Goal: Check status: Check status

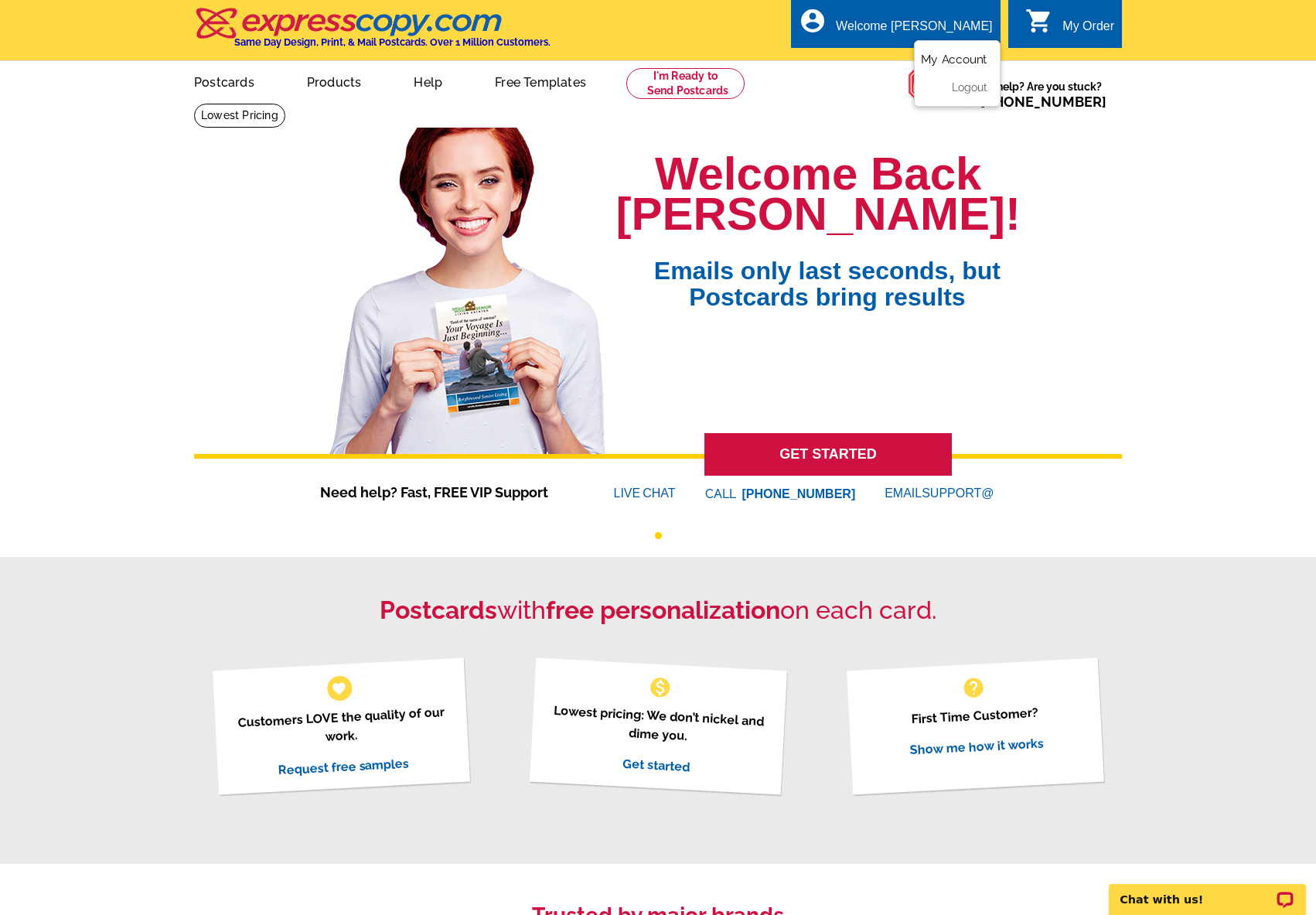
click at [946, 54] on link "My Account" at bounding box center [953, 59] width 67 height 14
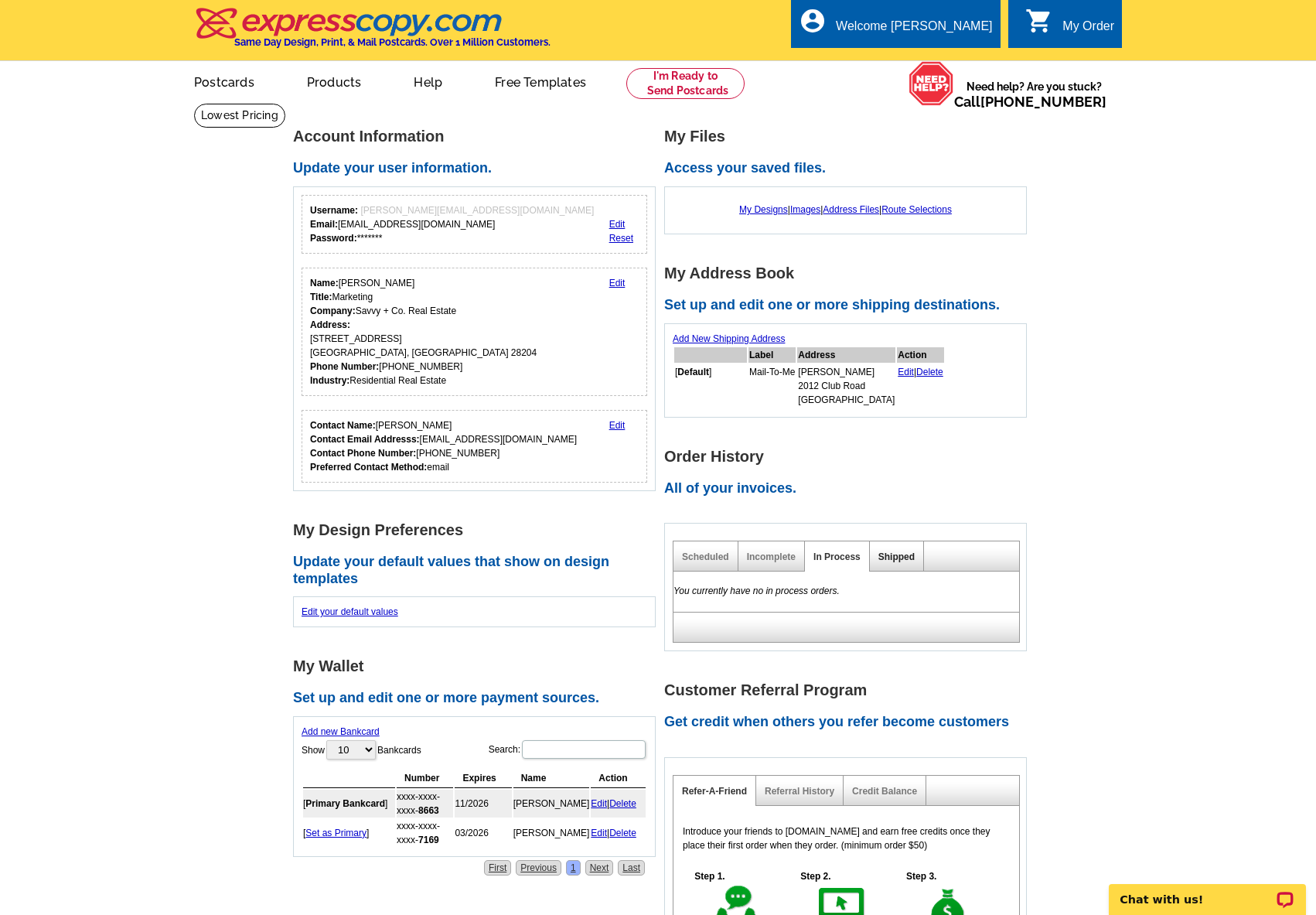
drag, startPoint x: 906, startPoint y: 561, endPoint x: 917, endPoint y: 544, distance: 20.2
click at [906, 561] on link "Shipped" at bounding box center [896, 557] width 37 height 11
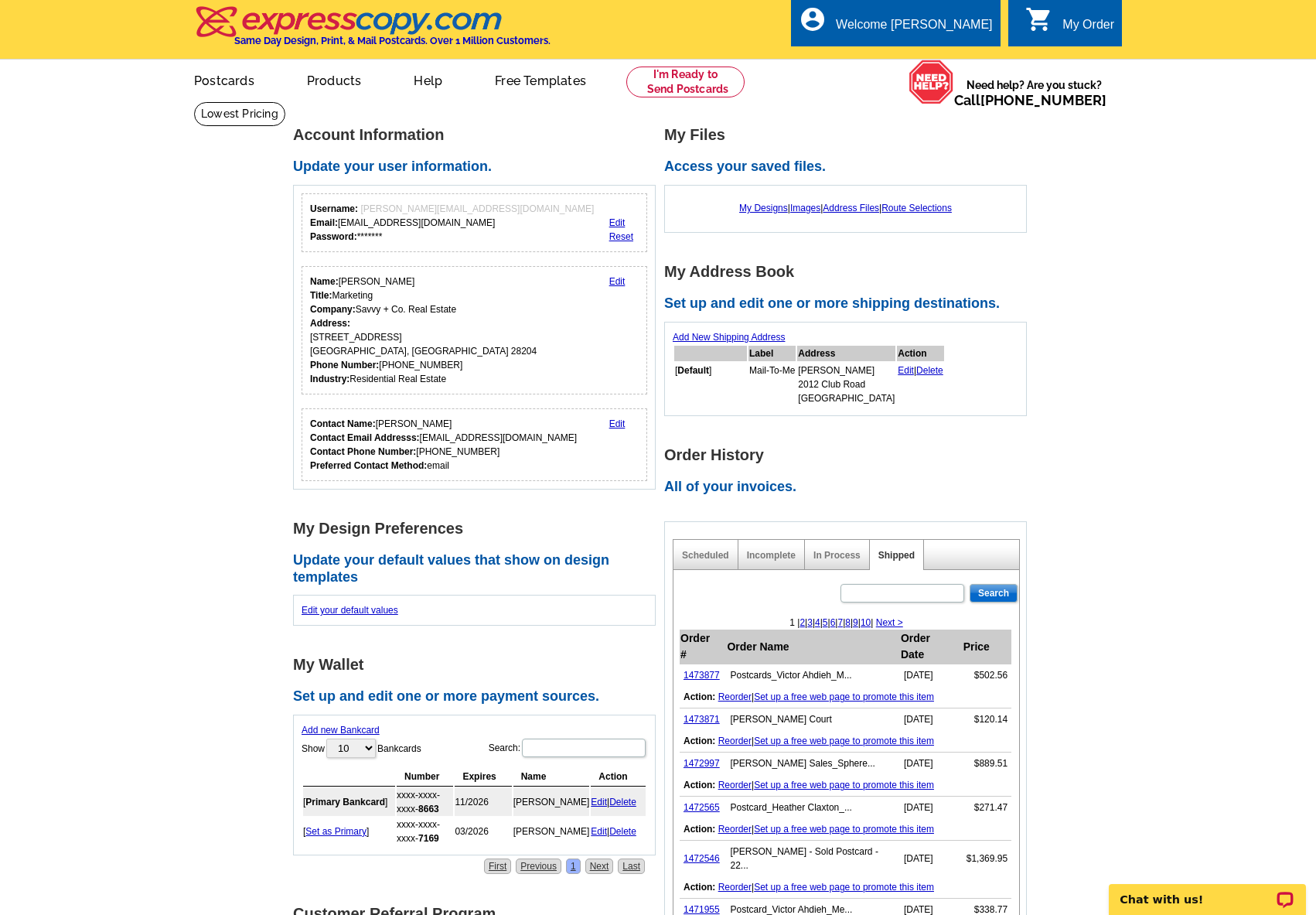
scroll to position [112, 0]
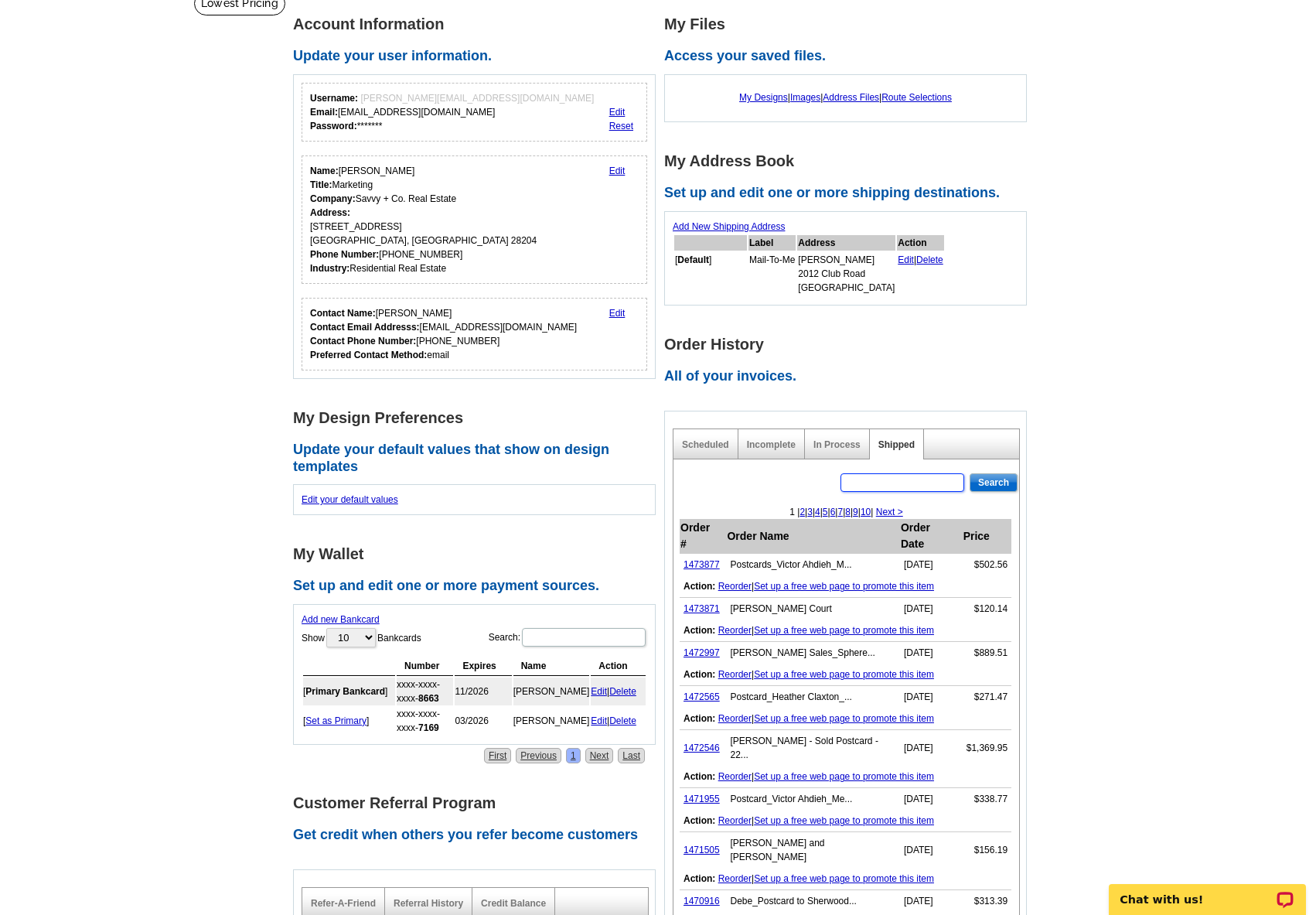
click at [885, 476] on input "text" at bounding box center [903, 483] width 124 height 19
type input "[PERSON_NAME]"
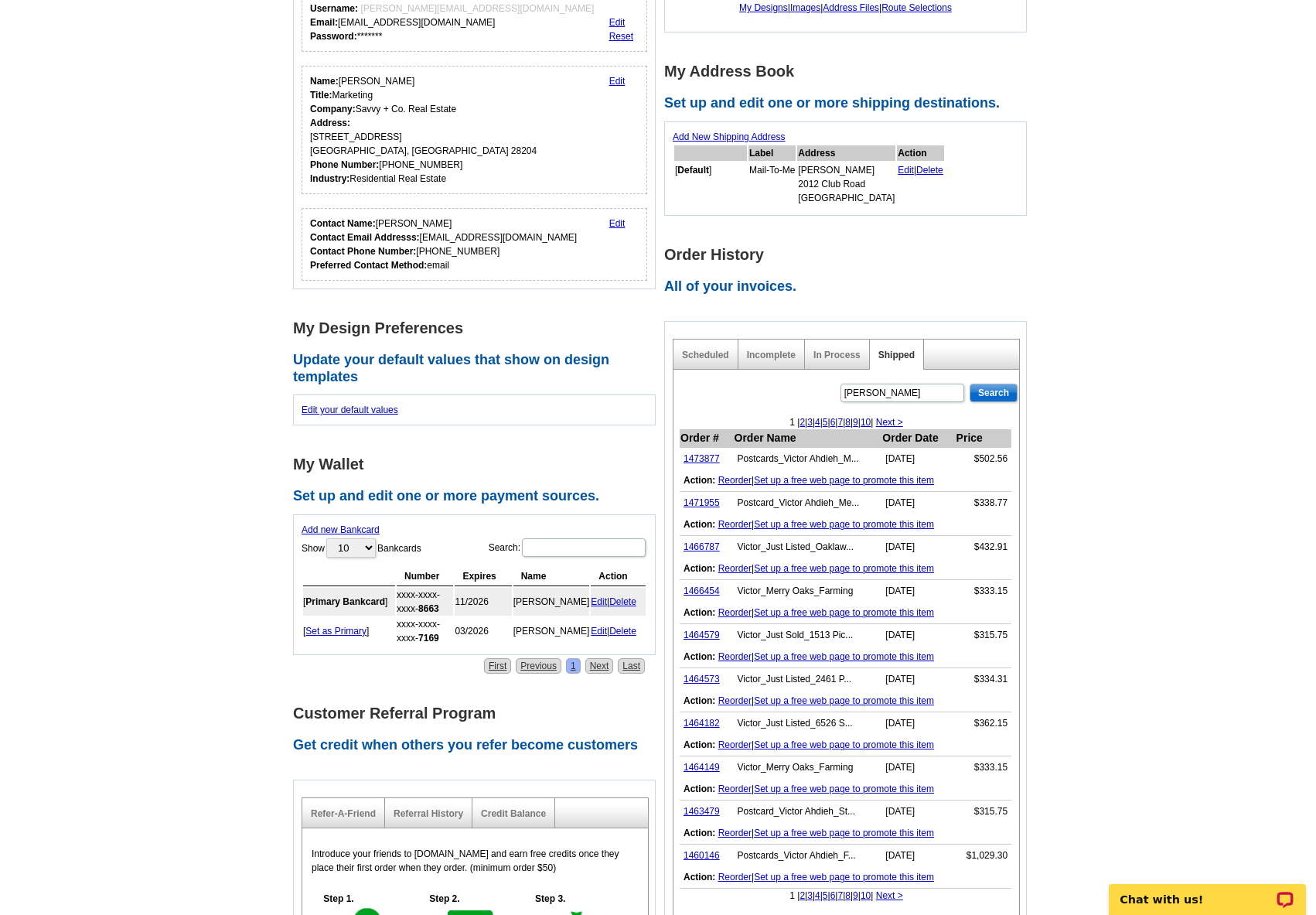
scroll to position [203, 0]
click at [695, 636] on link "1464579" at bounding box center [702, 633] width 37 height 11
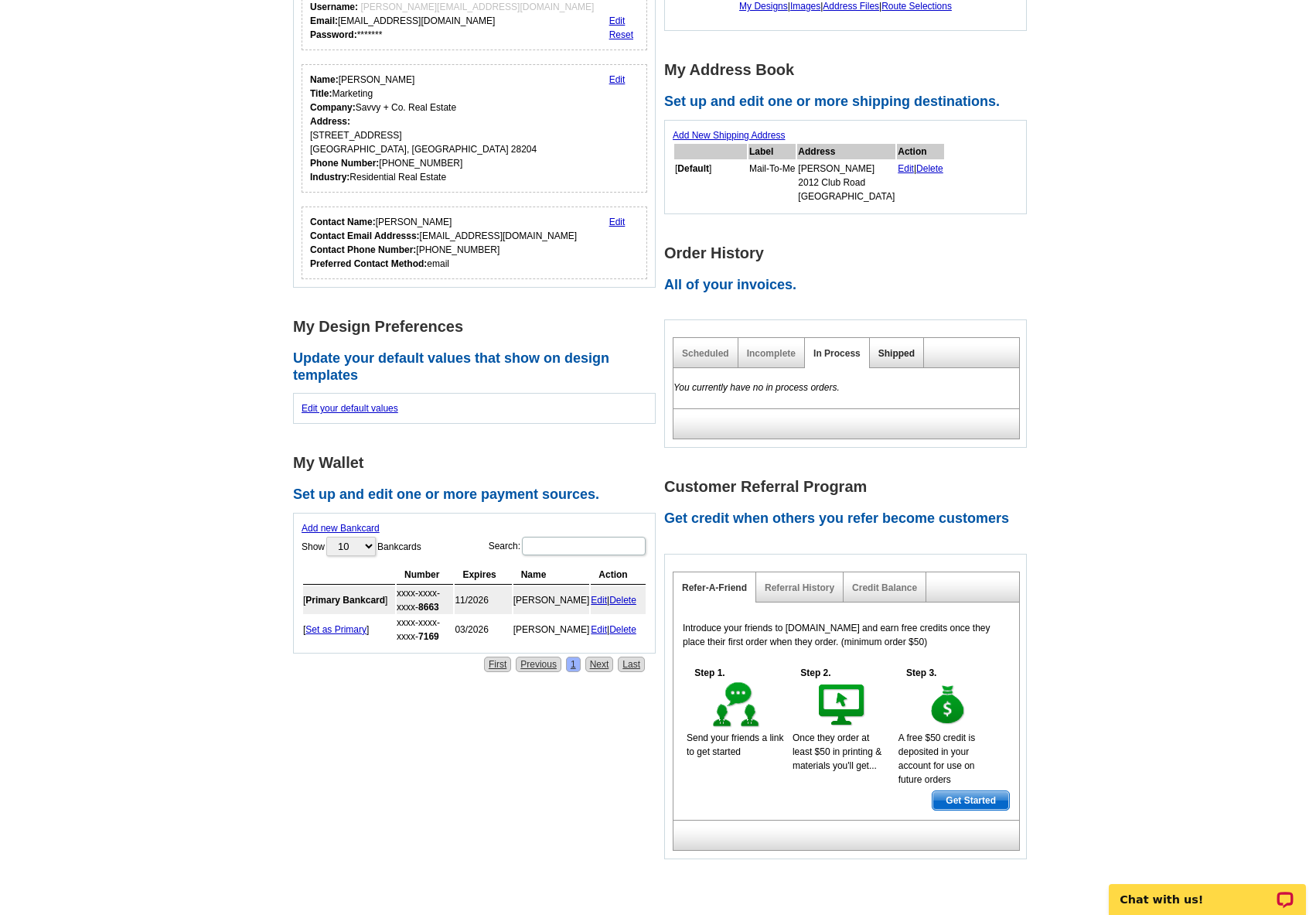
click at [901, 354] on link "Shipped" at bounding box center [896, 353] width 37 height 11
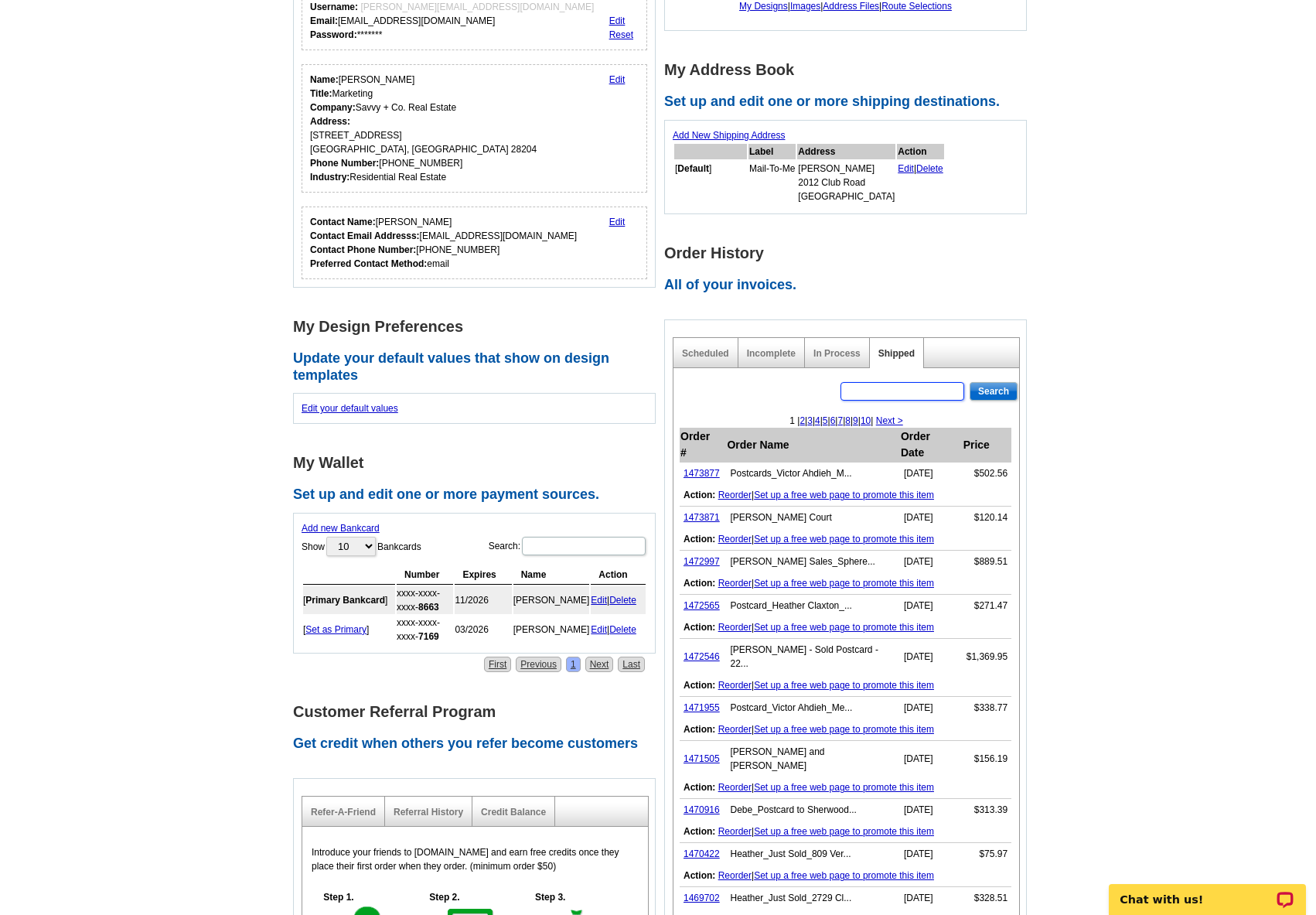
click at [885, 390] on input "text" at bounding box center [903, 392] width 124 height 19
type input "Victor"
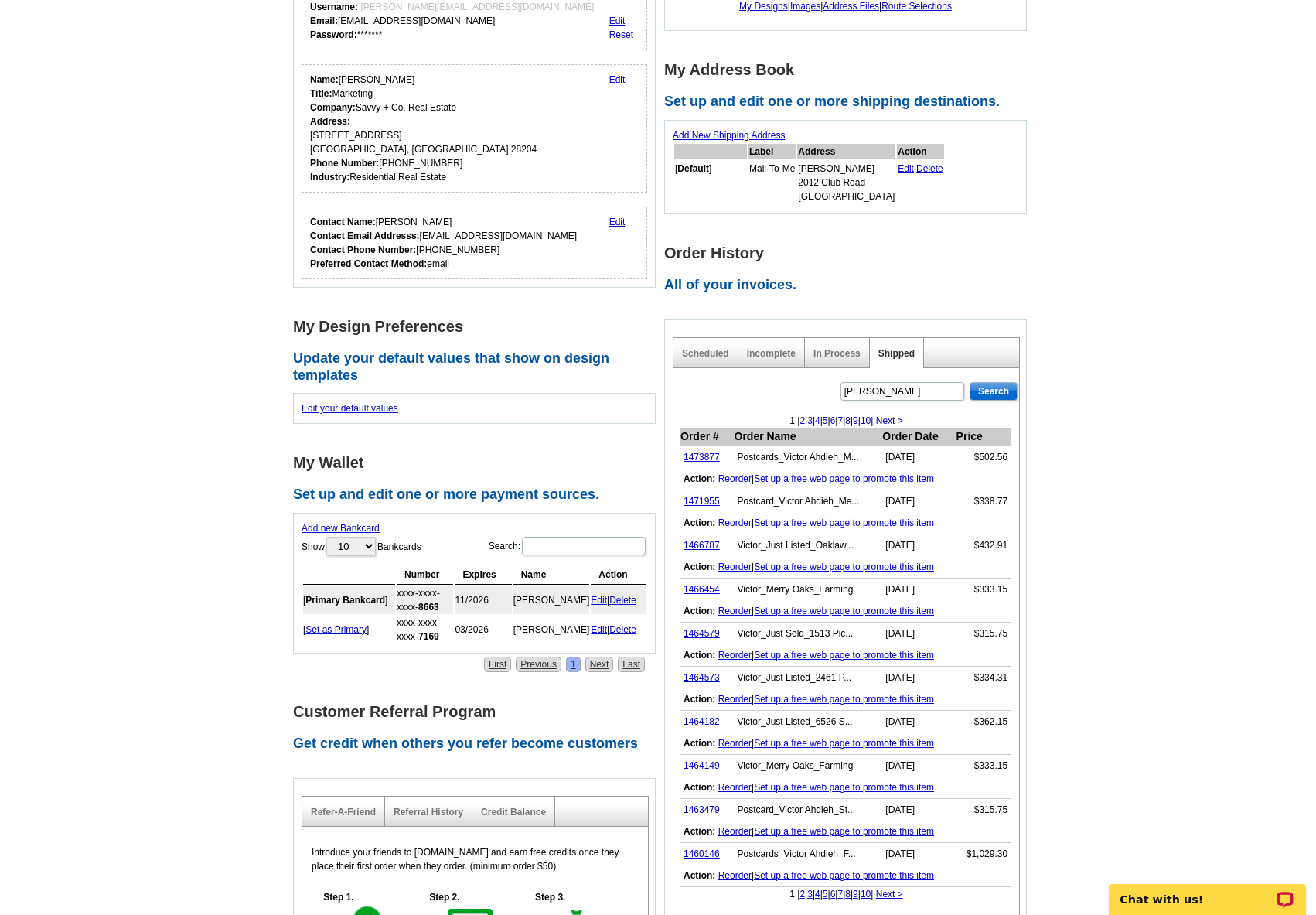
scroll to position [201, 0]
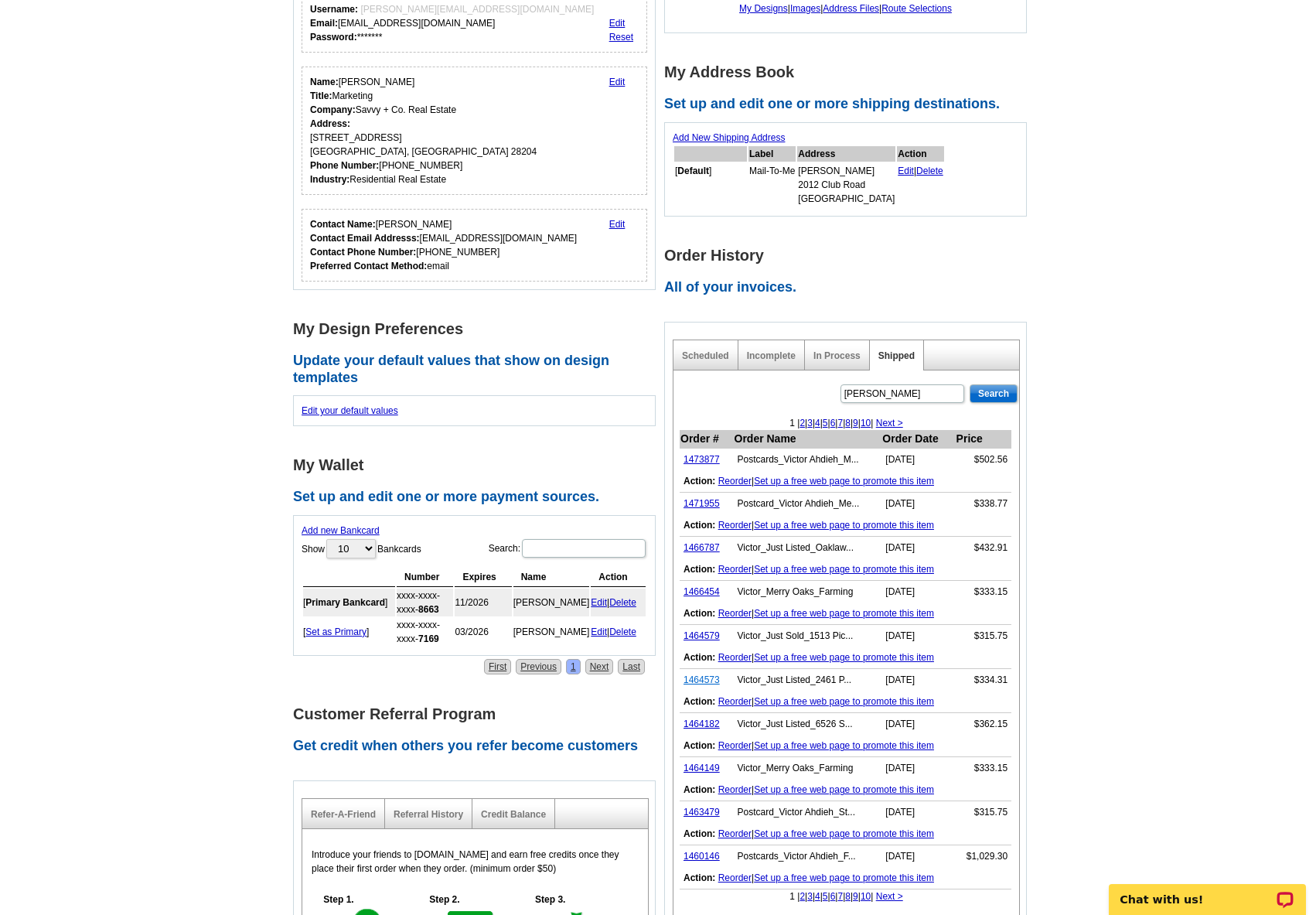
click at [692, 678] on link "1464573" at bounding box center [702, 680] width 37 height 11
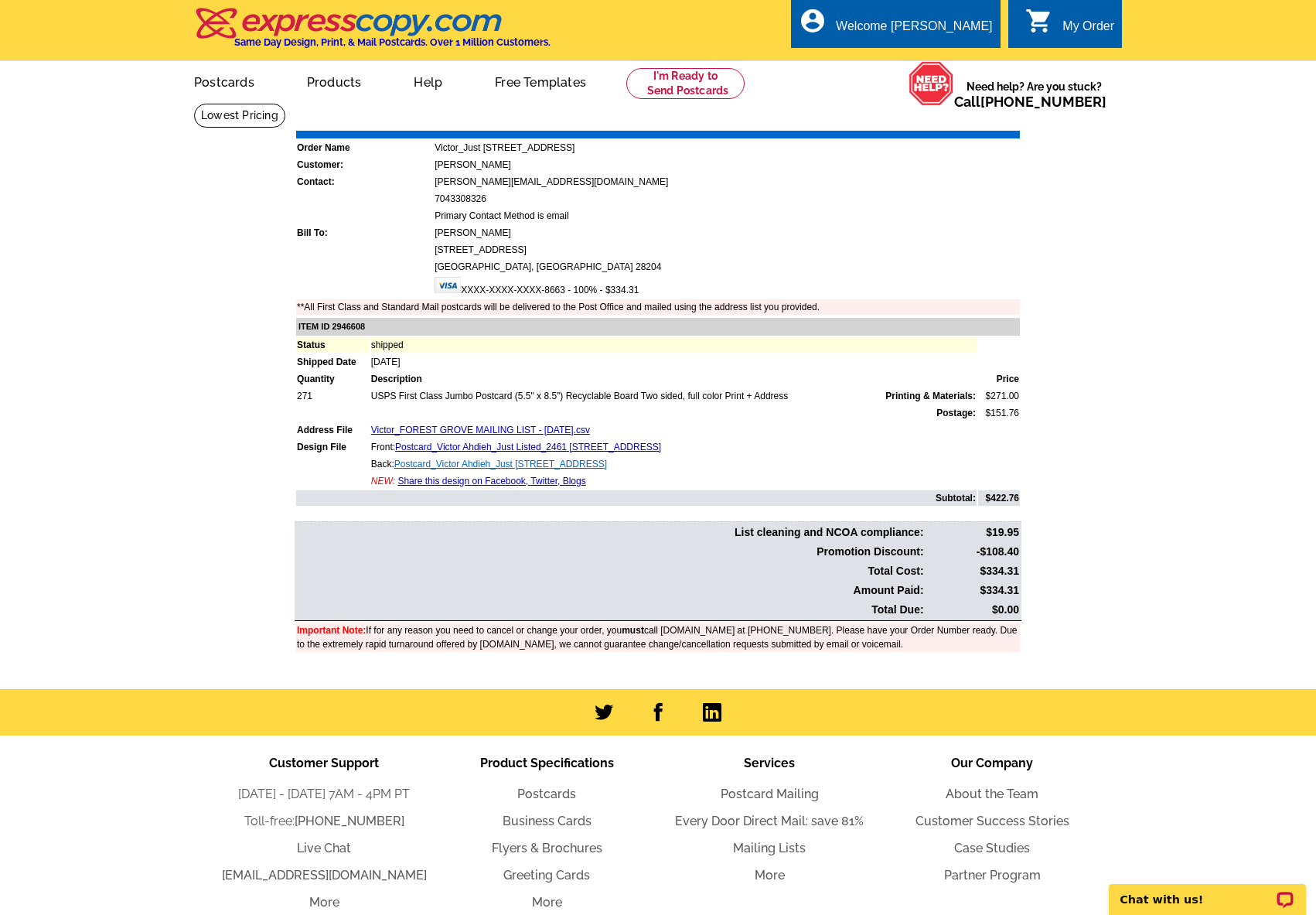
click at [600, 459] on link "Postcard_Victor Ahdieh_Just [STREET_ADDRESS]" at bounding box center [501, 464] width 212 height 11
